Goal: Task Accomplishment & Management: Complete application form

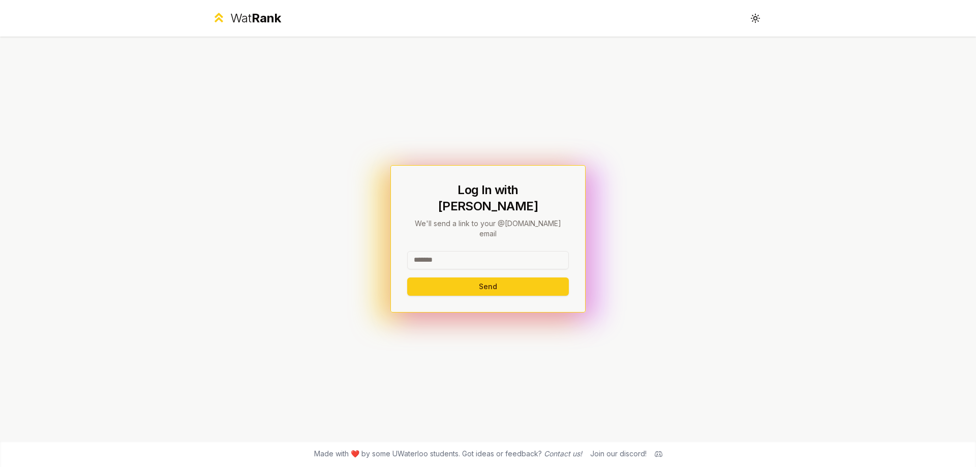
click at [472, 253] on input at bounding box center [488, 260] width 162 height 18
click at [470, 251] on input at bounding box center [488, 260] width 162 height 18
click at [238, 12] on div "Wat Rank" at bounding box center [255, 18] width 51 height 16
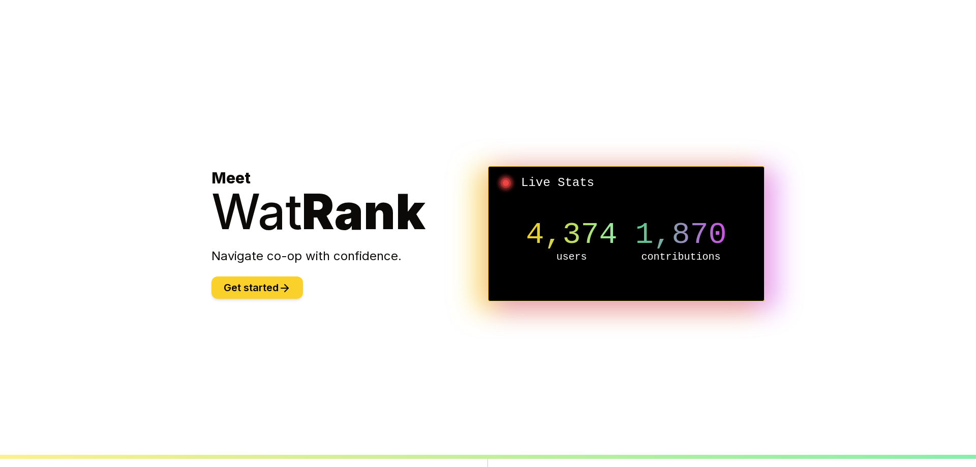
click at [267, 285] on button "Get started" at bounding box center [258, 288] width 92 height 22
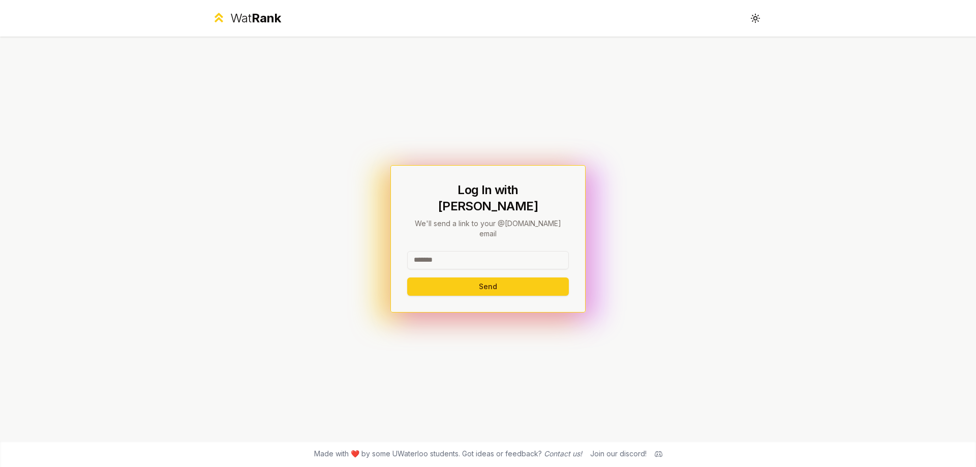
click at [457, 251] on input at bounding box center [488, 260] width 162 height 18
type input "*****"
click at [463, 278] on button "Send" at bounding box center [488, 287] width 162 height 18
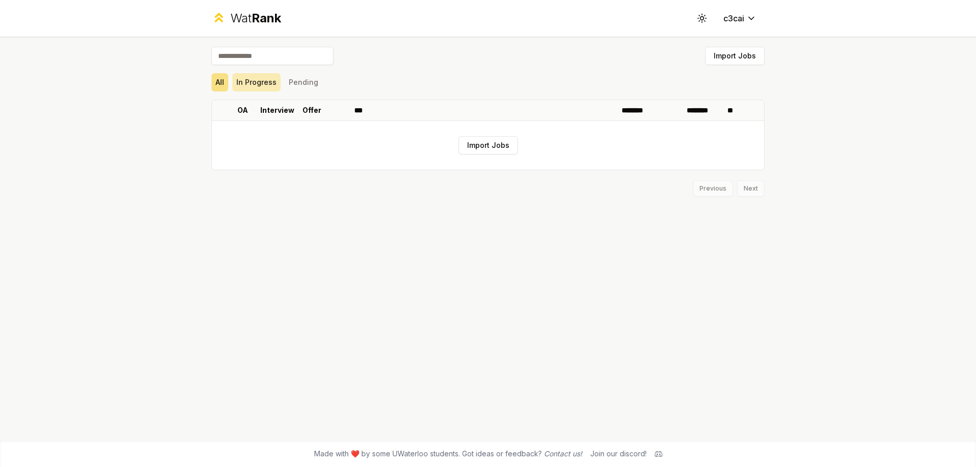
click at [262, 84] on button "In Progress" at bounding box center [256, 82] width 48 height 18
click at [285, 80] on button "Pending" at bounding box center [304, 82] width 38 height 18
click at [222, 79] on button "All" at bounding box center [220, 82] width 17 height 18
click at [254, 13] on span "Rank" at bounding box center [266, 18] width 29 height 15
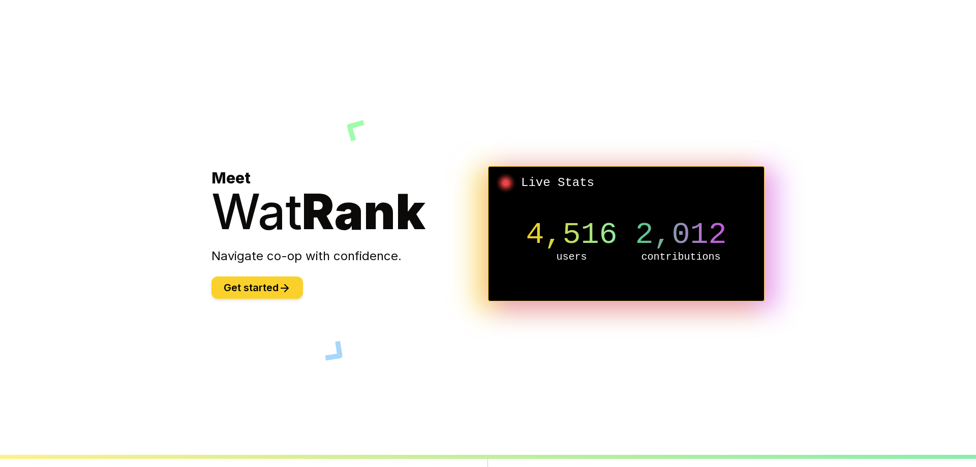
click at [256, 277] on button "Get started" at bounding box center [258, 288] width 92 height 22
